Goal: Task Accomplishment & Management: Use online tool/utility

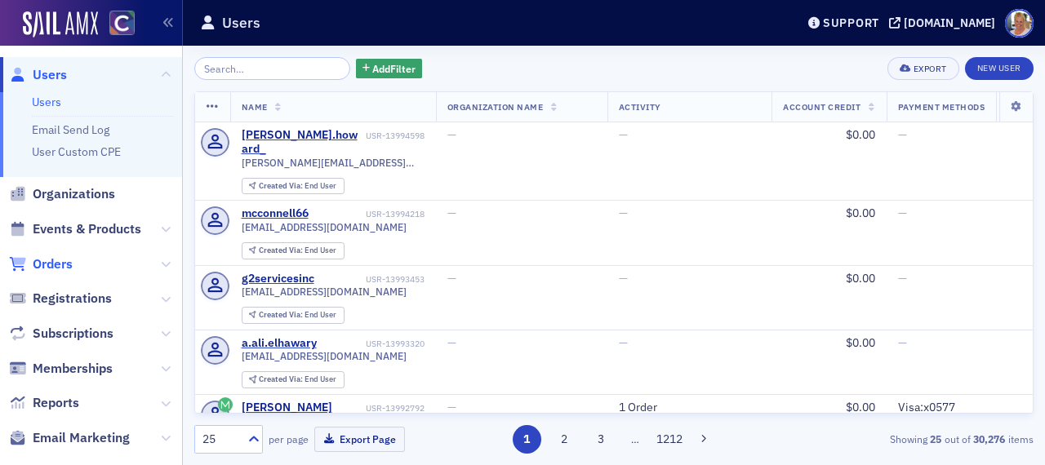
click at [41, 259] on span "Orders" at bounding box center [53, 265] width 40 height 18
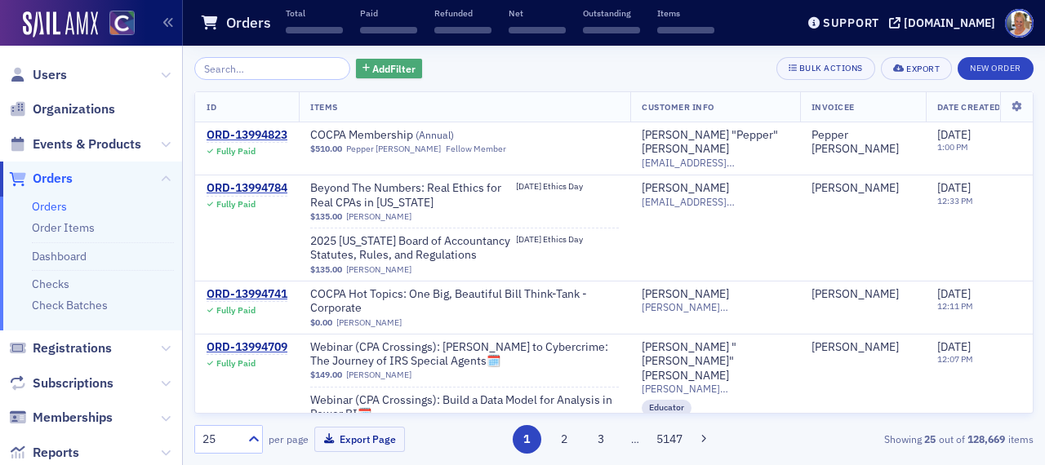
click at [363, 68] on icon "button" at bounding box center [366, 69] width 7 height 9
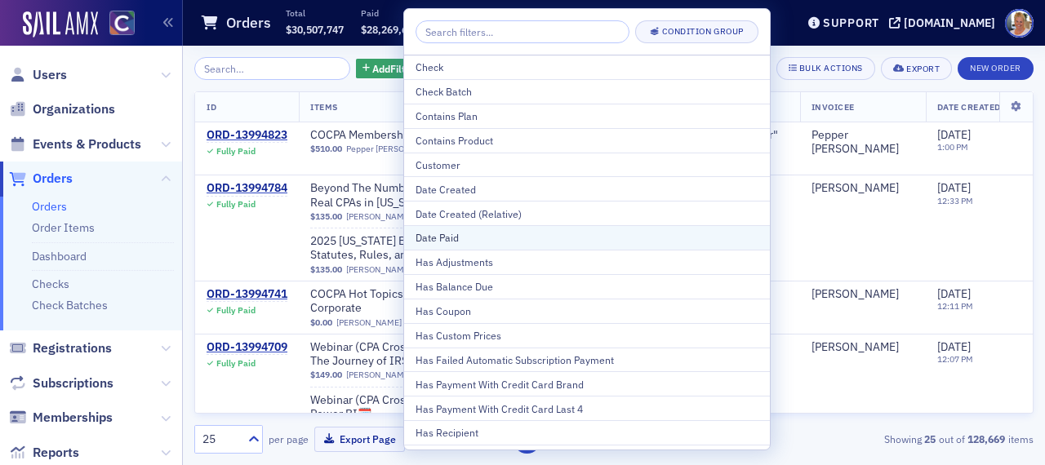
click at [436, 238] on div "Date Paid" at bounding box center [587, 237] width 343 height 15
select select "7"
select select "2025"
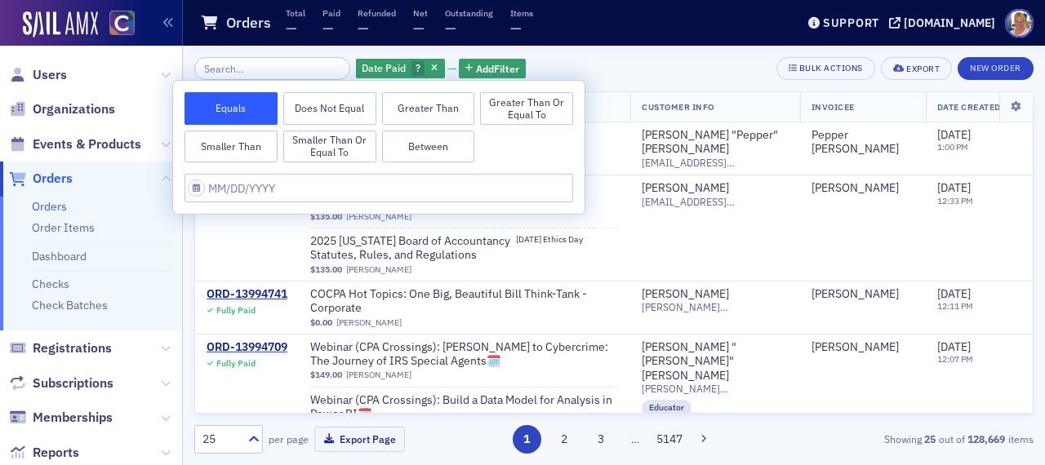
click at [507, 102] on button "Greater Than or Equal To" at bounding box center [526, 108] width 93 height 33
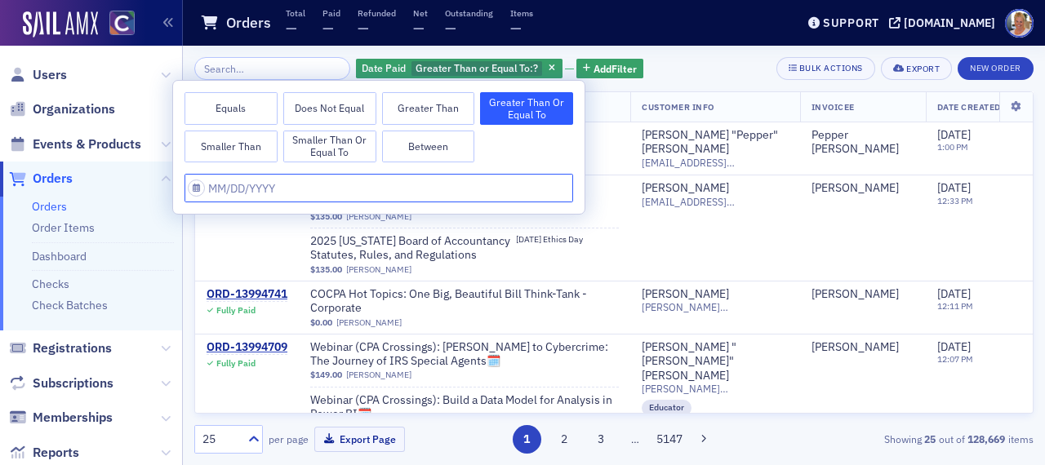
click at [259, 187] on input "text" at bounding box center [379, 188] width 389 height 29
select select "7"
select select "2025"
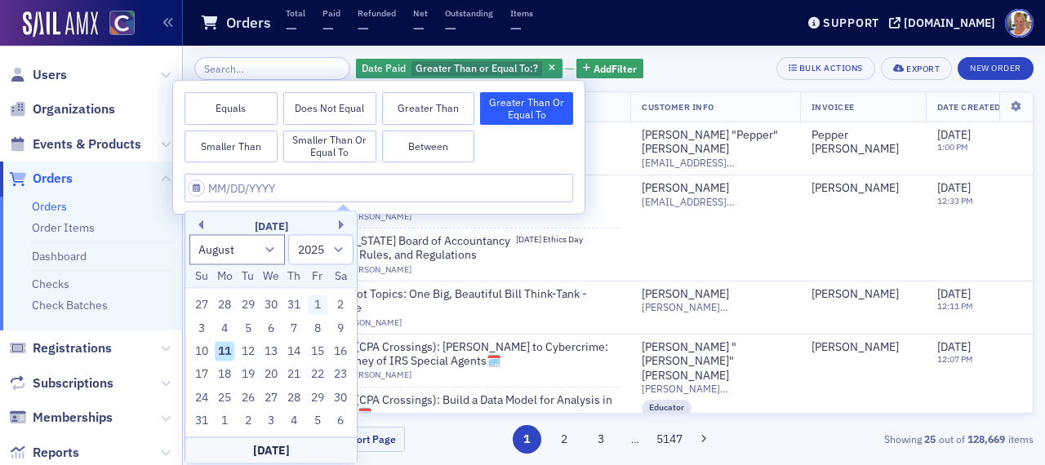
click at [317, 298] on div "1" at bounding box center [318, 306] width 20 height 20
type input "[DATE]"
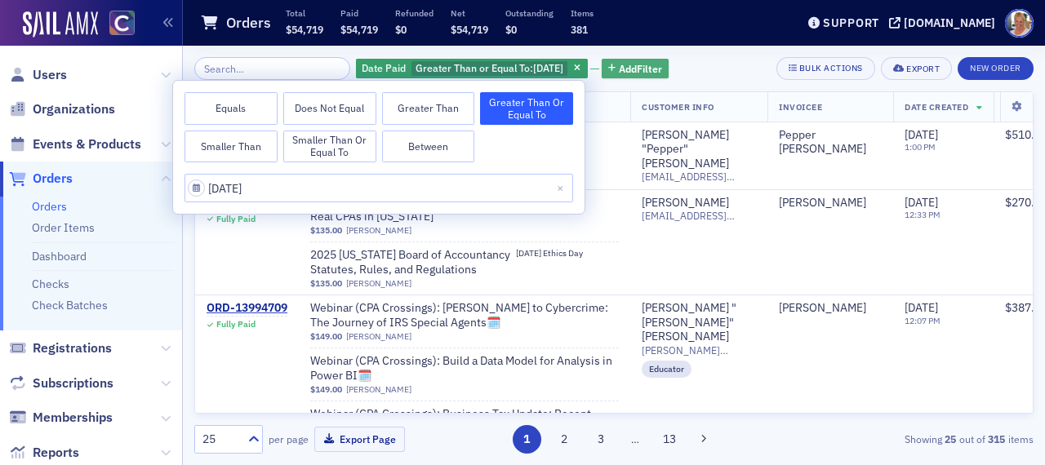
click at [641, 65] on span "Add Filter" at bounding box center [640, 68] width 43 height 15
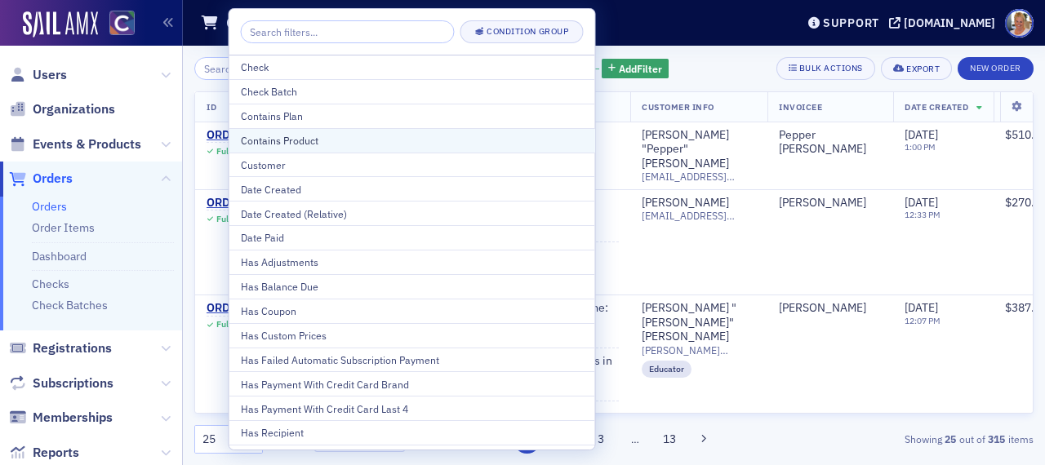
click at [423, 143] on div "Contains Product" at bounding box center [412, 140] width 343 height 15
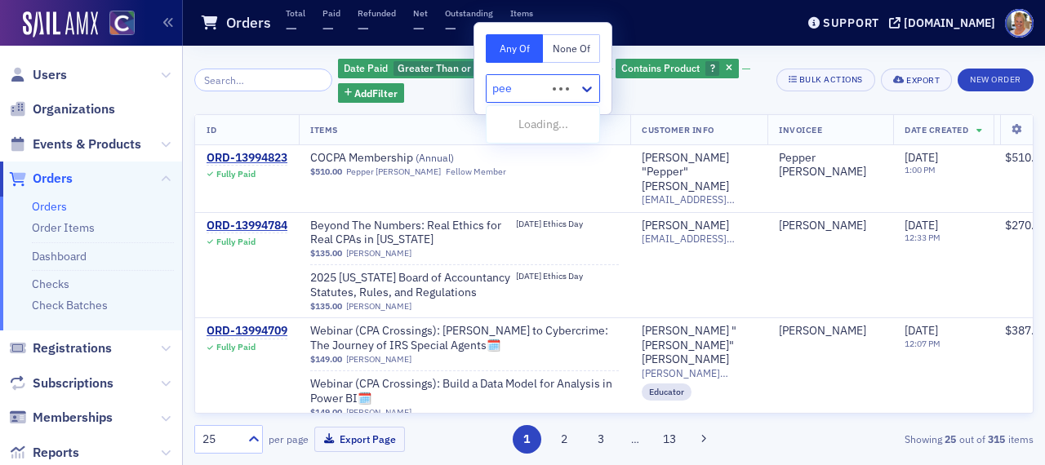
type input "peer"
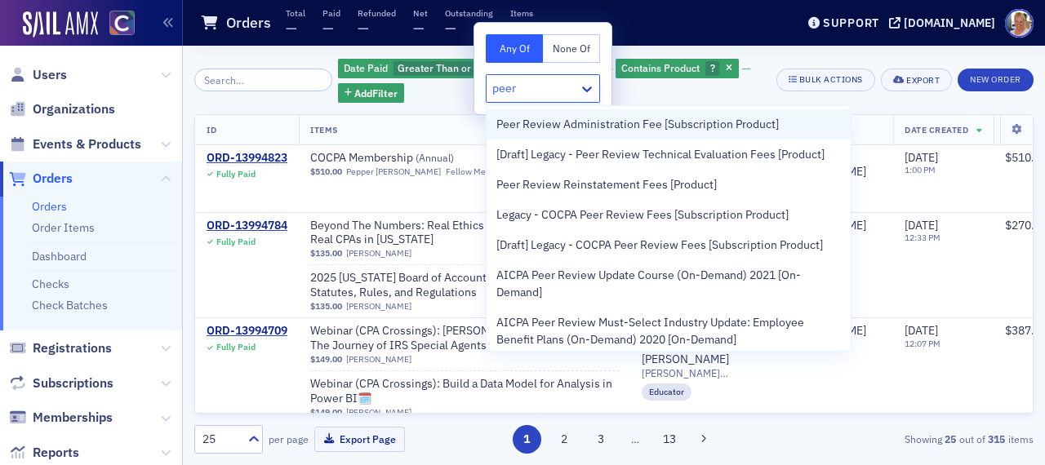
click at [559, 124] on span "Peer Review Administration Fee [Subscription Product]" at bounding box center [637, 124] width 283 height 17
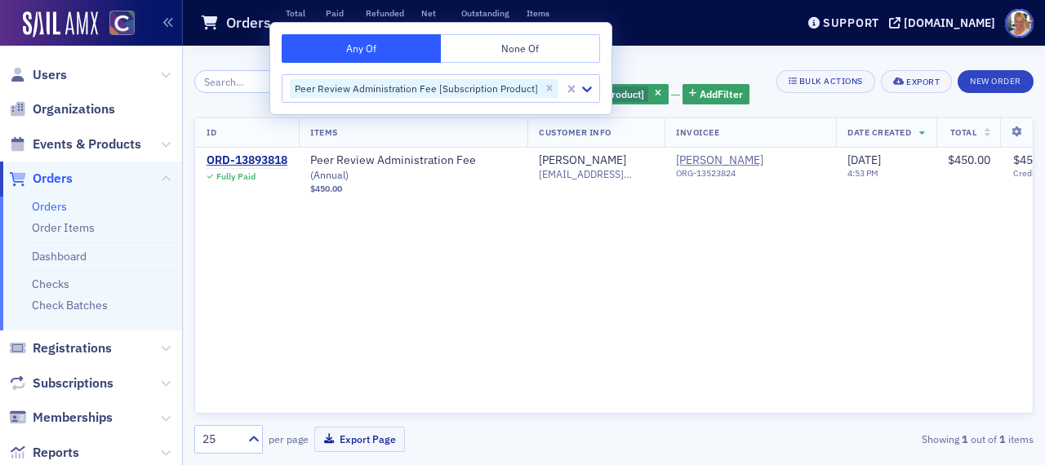
click at [684, 58] on div "Date Paid Greater Than or Equal To : [DATE] and Contains Product Peer Review Ad…" at bounding box center [532, 81] width 465 height 49
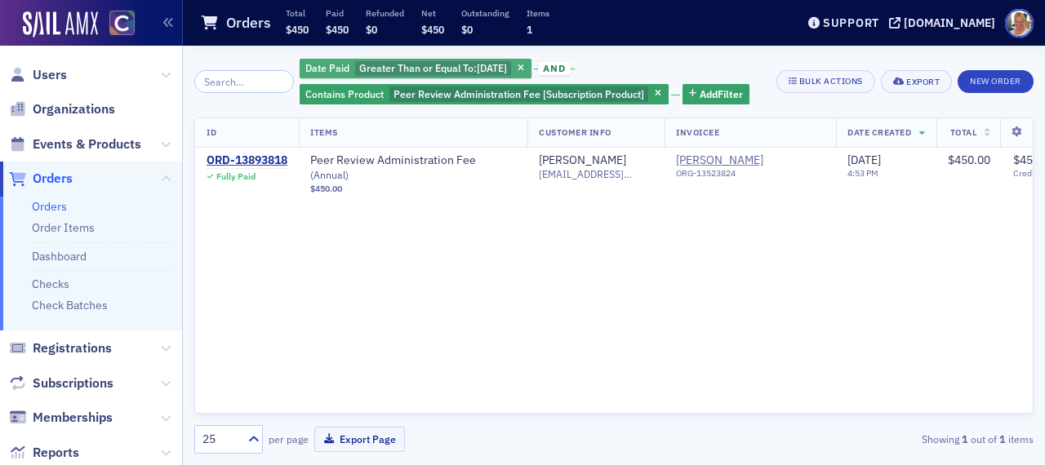
click at [448, 71] on span "Greater Than or Equal To :" at bounding box center [418, 67] width 118 height 13
select select "7"
select select "2025"
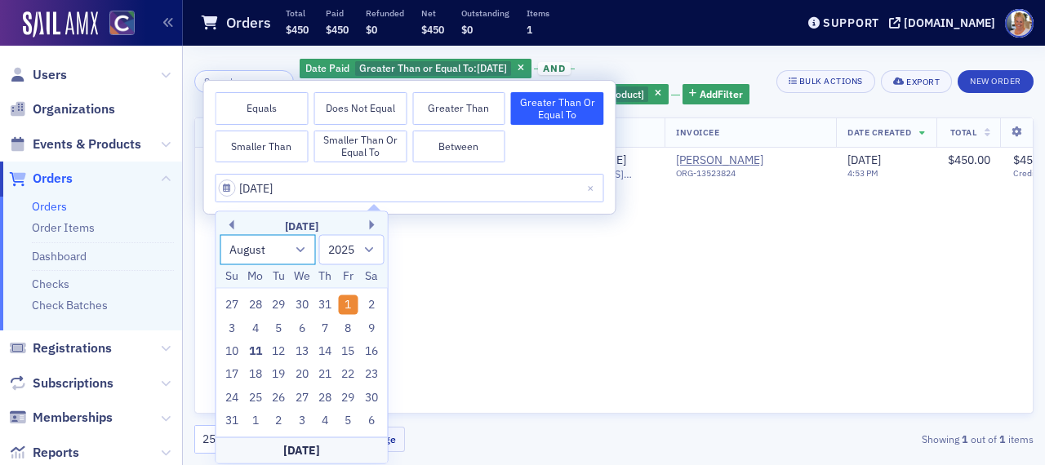
click at [274, 251] on select "January February March April May June July August September October November De…" at bounding box center [268, 249] width 96 height 30
click at [220, 234] on select "January February March April May June July August September October November De…" at bounding box center [268, 249] width 96 height 30
click at [294, 254] on select "January February March April May June July August September October November De…" at bounding box center [268, 249] width 96 height 30
select select "0"
click at [220, 234] on select "January February March April May June July August September October November De…" at bounding box center [268, 249] width 96 height 30
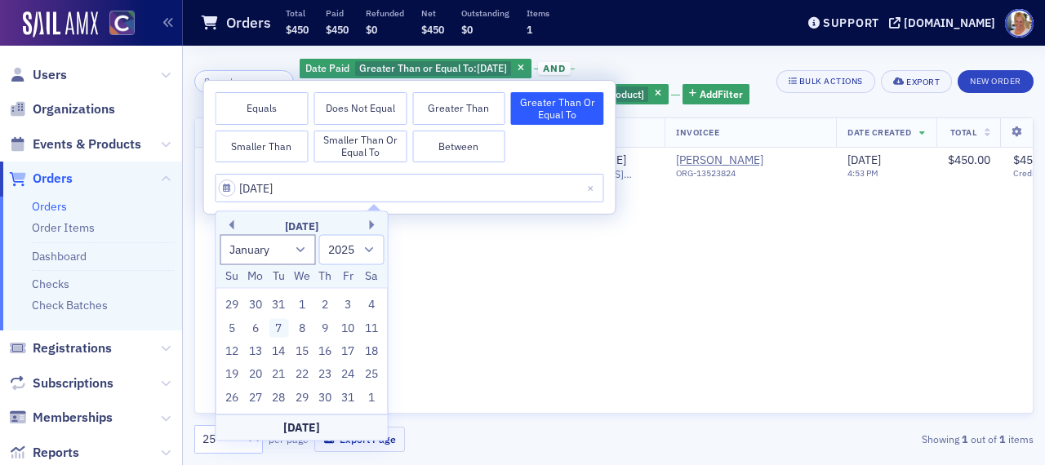
click at [278, 327] on div "7" at bounding box center [279, 328] width 20 height 20
type input "[DATE]"
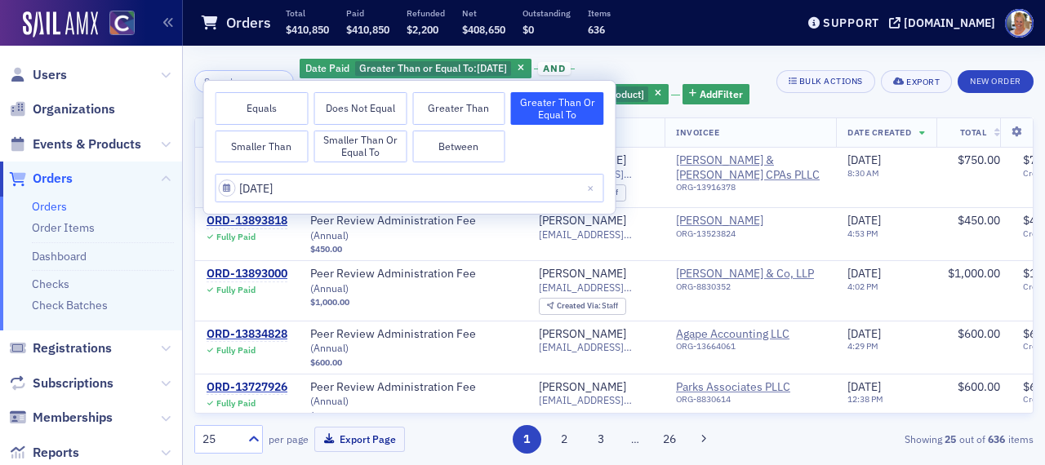
click at [731, 65] on div "Date Paid Greater Than or Equal To : [DATE] and Contains Product Peer Review Ad…" at bounding box center [532, 81] width 465 height 49
